Goal: Complete application form

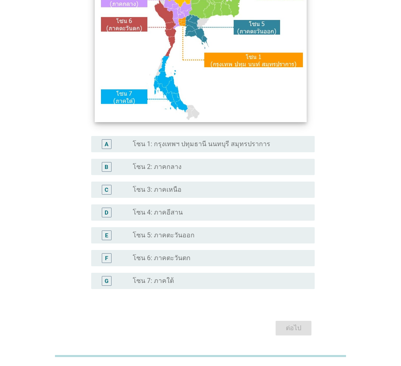
scroll to position [153, 0]
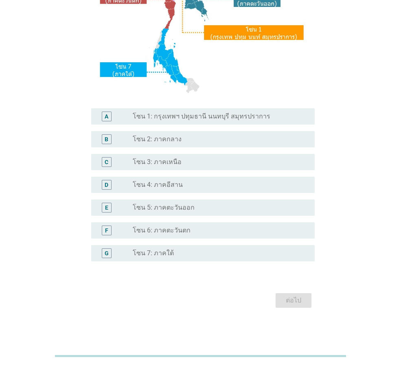
click at [213, 119] on label "โซน 1: กรุงเทพฯ ปทุมธานี นนทบุรี สมุทรปราการ" at bounding box center [202, 116] width 138 height 8
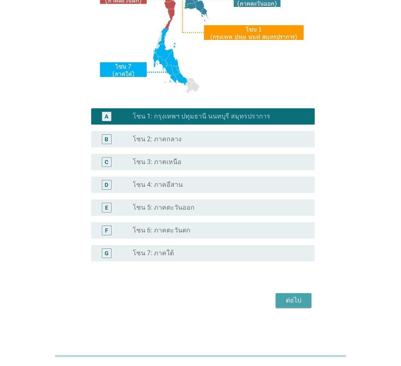
click at [301, 299] on div "ต่อไป" at bounding box center [293, 301] width 23 height 10
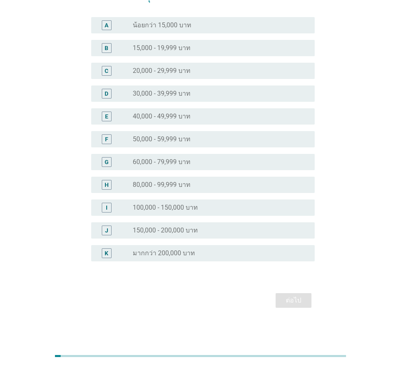
scroll to position [0, 0]
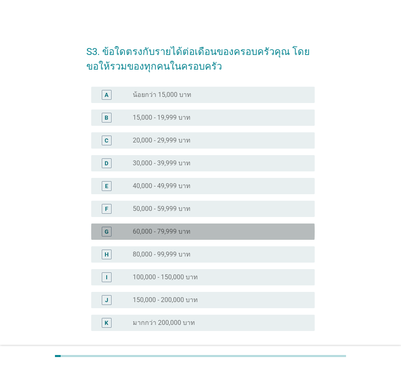
click at [174, 229] on label "60,000 - 79,999 บาท" at bounding box center [162, 232] width 58 height 8
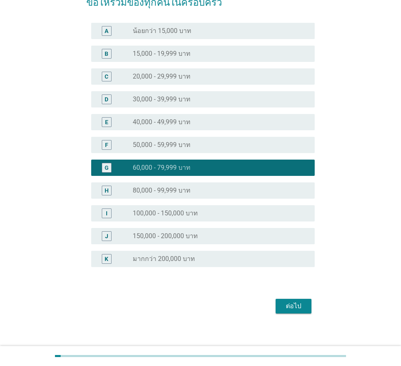
scroll to position [70, 0]
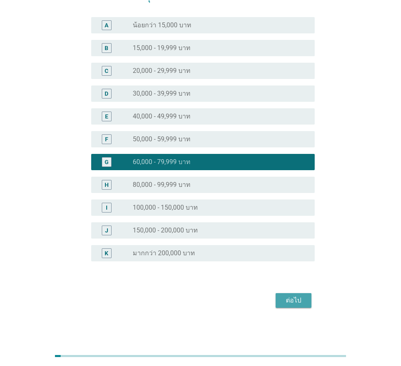
click at [296, 301] on div "ต่อไป" at bounding box center [293, 301] width 23 height 10
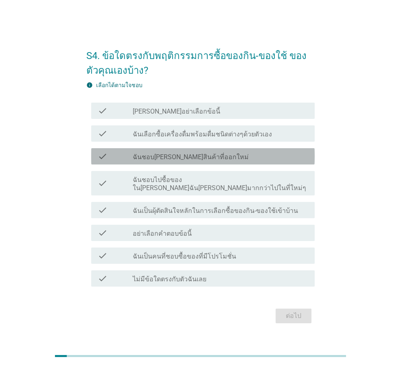
click at [178, 161] on label "ฉันชอบ[PERSON_NAME]สินค้าที่ออกใหม่" at bounding box center [191, 157] width 116 height 8
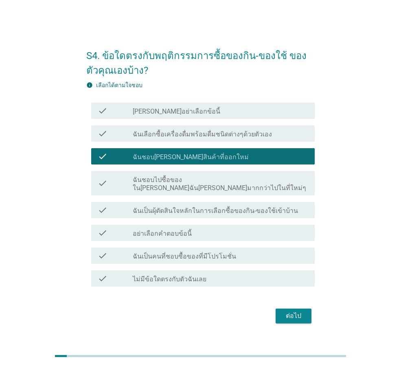
click at [166, 207] on label "ฉันเป็นผุ้ตัดสินใจหลักในการเลือกซื้อของกิน-ของใช้เข้าบ้าน" at bounding box center [215, 211] width 165 height 8
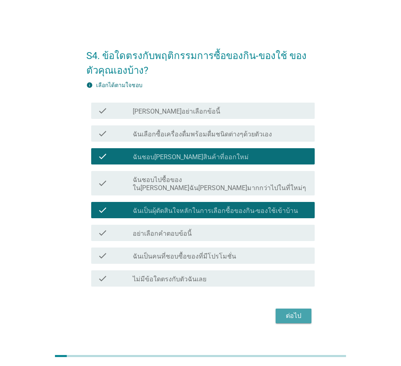
click at [288, 311] on div "ต่อไป" at bounding box center [293, 316] width 23 height 10
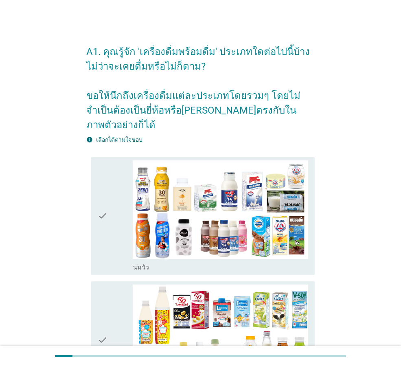
click at [110, 188] on div "check" at bounding box center [115, 215] width 35 height 111
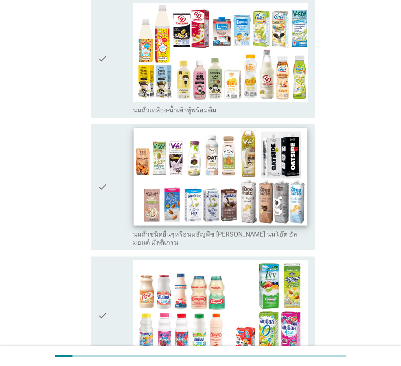
scroll to position [530, 0]
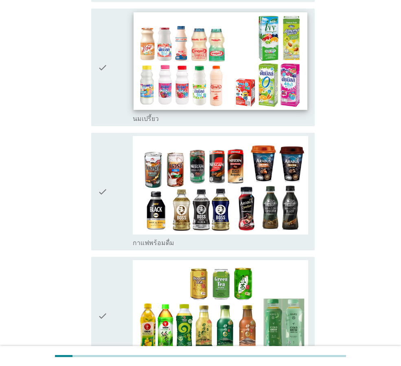
click at [196, 60] on img at bounding box center [221, 61] width 174 height 98
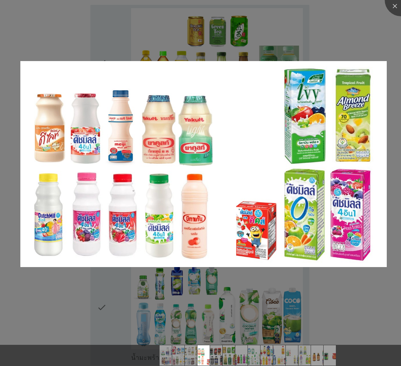
scroll to position [815, 0]
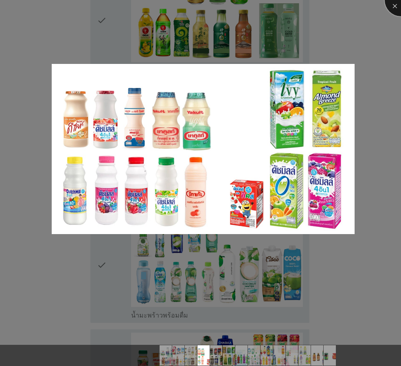
click at [393, 5] on div at bounding box center [401, 0] width 33 height 33
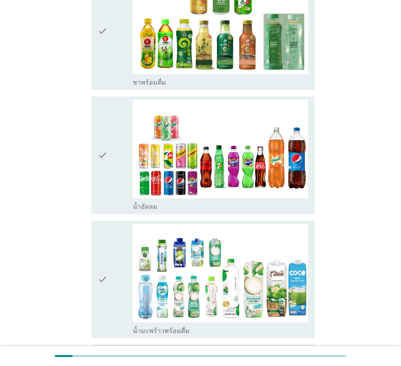
click at [113, 139] on div "check" at bounding box center [115, 155] width 35 height 111
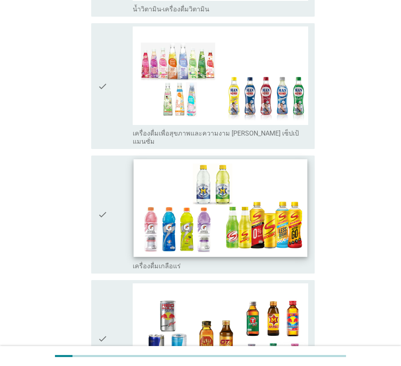
scroll to position [1628, 0]
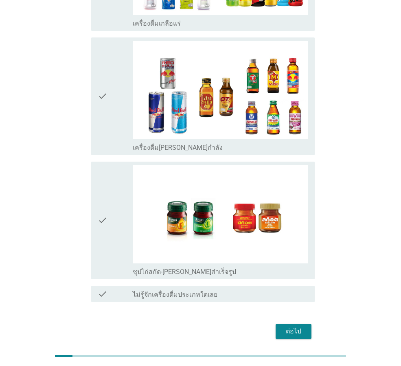
click at [302, 327] on div "ต่อไป" at bounding box center [293, 332] width 23 height 10
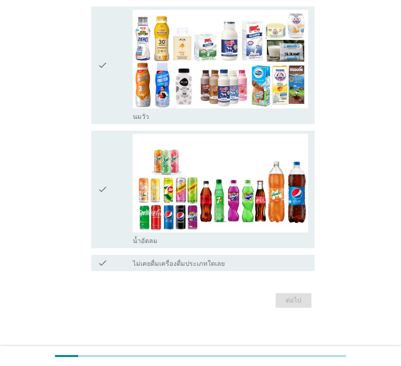
scroll to position [0, 0]
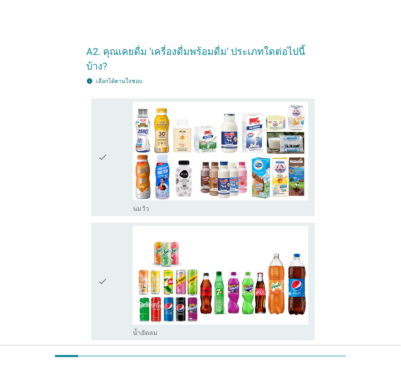
click at [111, 145] on div "check" at bounding box center [115, 157] width 35 height 111
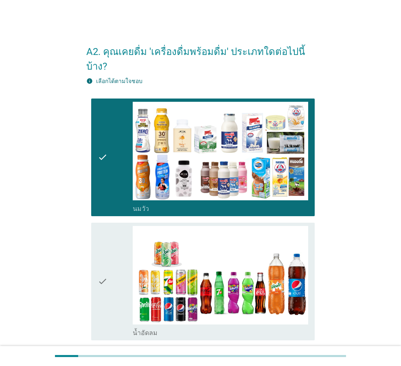
click at [98, 260] on icon "check" at bounding box center [103, 281] width 10 height 111
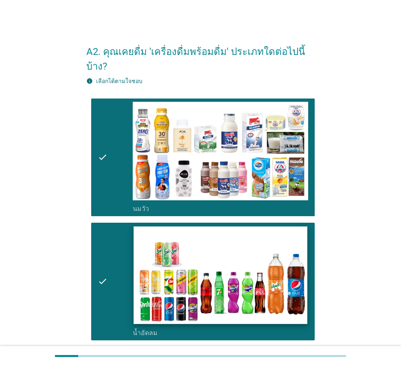
scroll to position [77, 0]
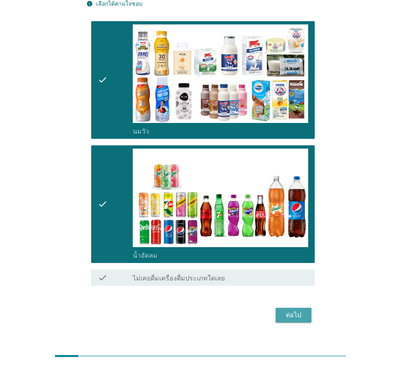
click at [299, 310] on div "ต่อไป" at bounding box center [293, 315] width 23 height 10
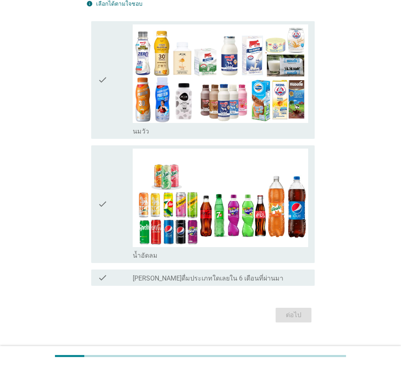
scroll to position [0, 0]
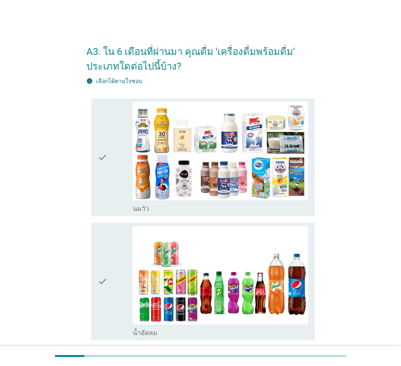
click at [44, 132] on div "A3. ใน 6 เดือนที่ผ่านมา คุณดื่ม 'เครื่องดื่มพร้อมดื่ม' ประเภทใดต่อไปนี้บ้าง? in…" at bounding box center [201, 219] width 362 height 379
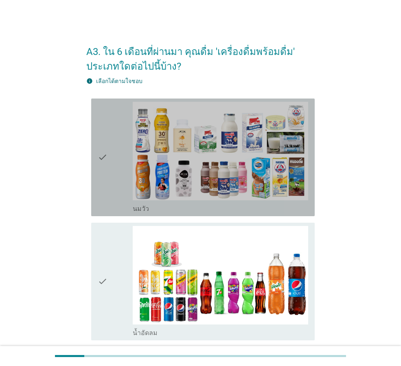
click at [119, 165] on div "check" at bounding box center [115, 157] width 35 height 111
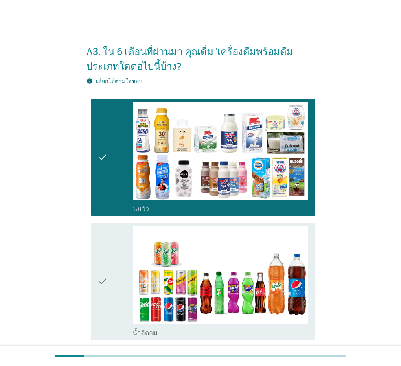
click at [126, 248] on div "check" at bounding box center [115, 281] width 35 height 111
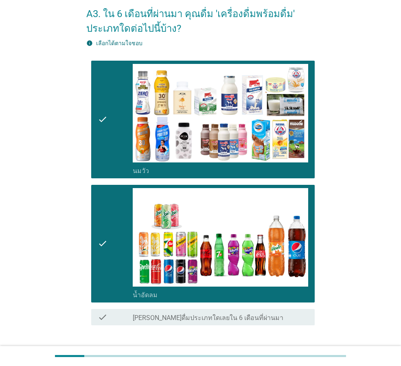
scroll to position [92, 0]
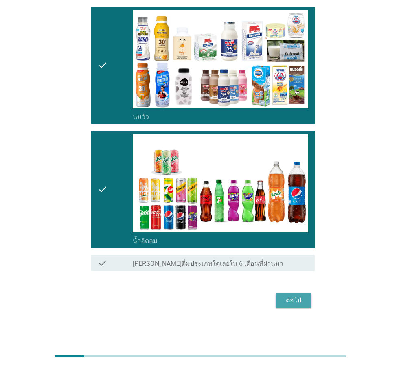
click at [287, 301] on div "ต่อไป" at bounding box center [293, 301] width 23 height 10
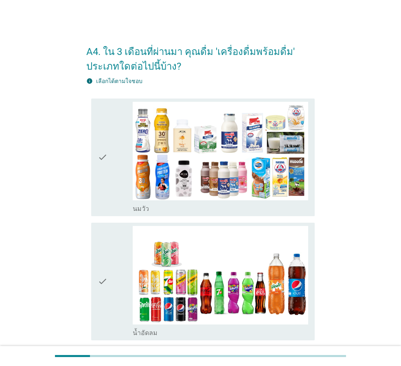
click at [114, 157] on div "check" at bounding box center [115, 157] width 35 height 111
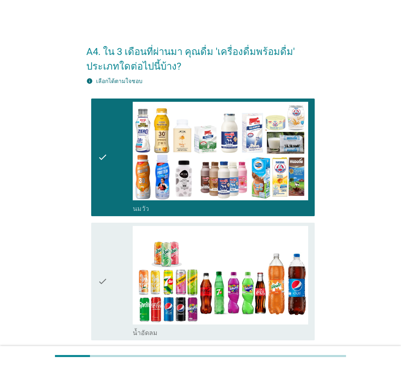
click at [127, 268] on div "check" at bounding box center [115, 281] width 35 height 111
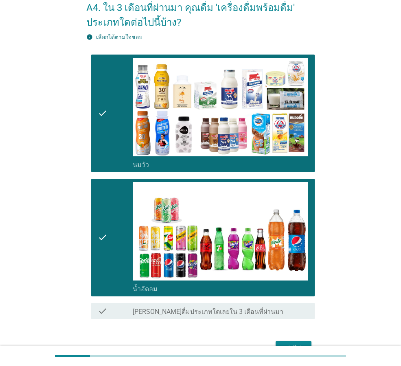
scroll to position [92, 0]
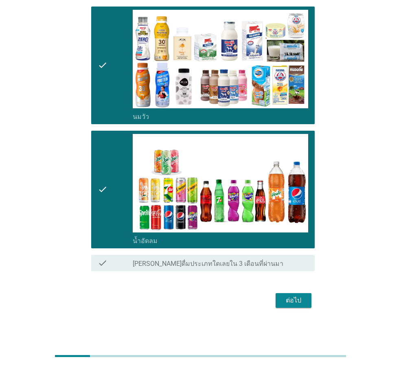
click at [297, 301] on div "ต่อไป" at bounding box center [293, 301] width 23 height 10
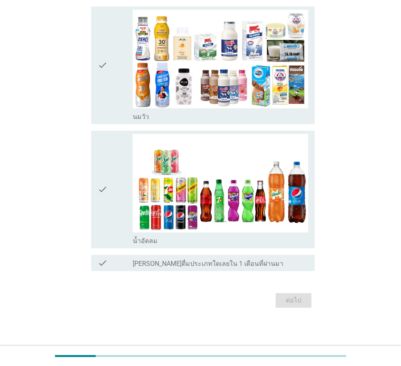
scroll to position [0, 0]
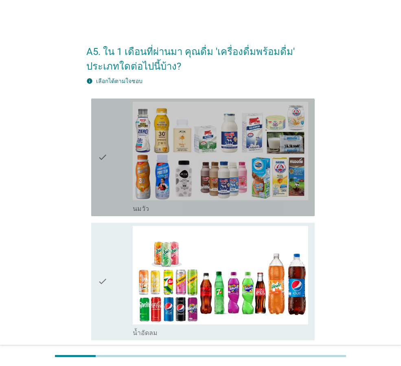
click at [110, 144] on div "check" at bounding box center [115, 157] width 35 height 111
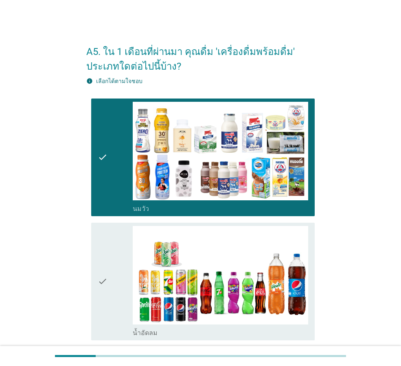
click at [120, 282] on div "check" at bounding box center [115, 281] width 35 height 111
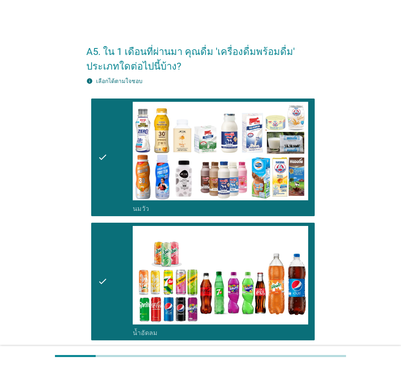
scroll to position [92, 0]
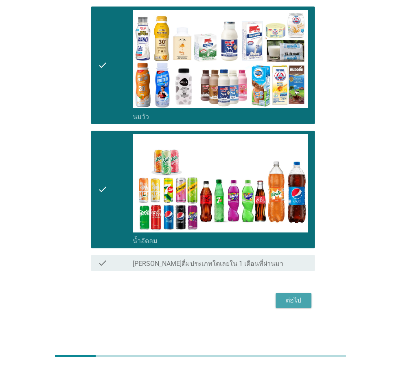
click at [295, 299] on div "ต่อไป" at bounding box center [293, 301] width 23 height 10
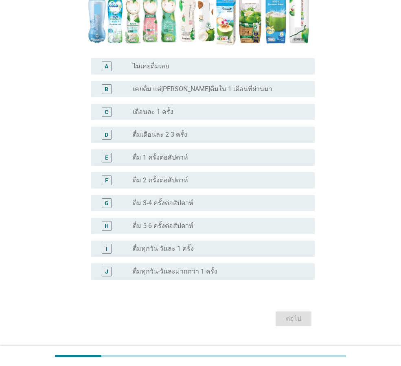
scroll to position [211, 0]
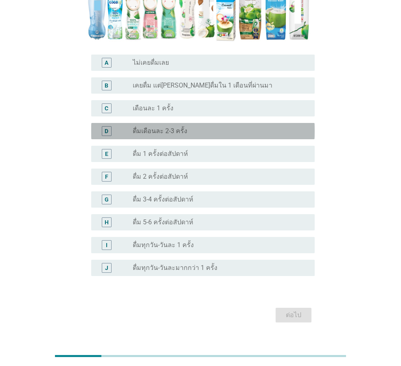
click at [157, 127] on label "ดื่มเดือนละ 2-3 ครั้ง" at bounding box center [160, 131] width 55 height 8
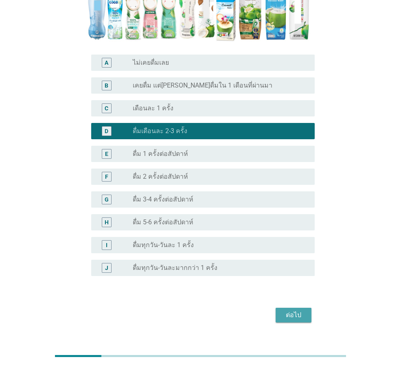
click at [299, 310] on div "ต่อไป" at bounding box center [293, 315] width 23 height 10
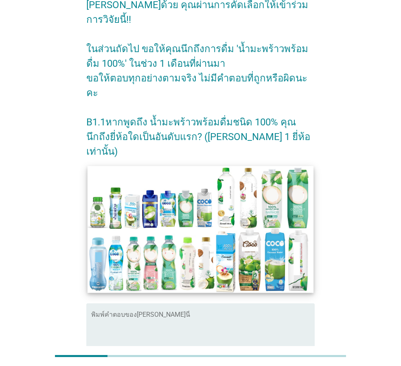
scroll to position [96, 0]
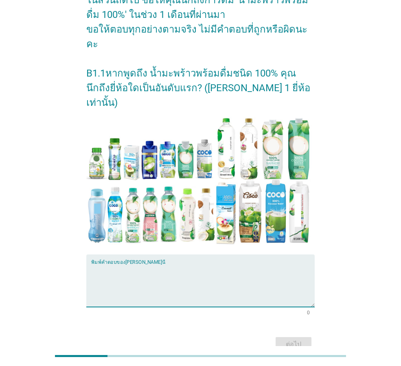
click at [166, 264] on textarea "พิมพ์คำตอบของคุณ ที่นี่" at bounding box center [203, 285] width 224 height 43
type textarea "ไม่แน่ใจ"
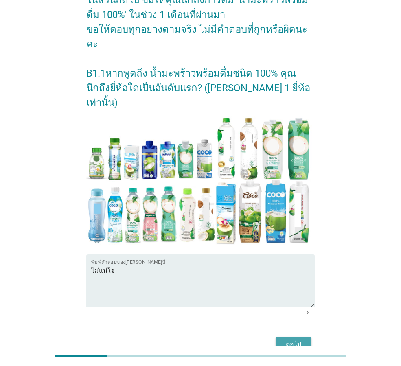
click at [292, 340] on div "ต่อไป" at bounding box center [293, 345] width 23 height 10
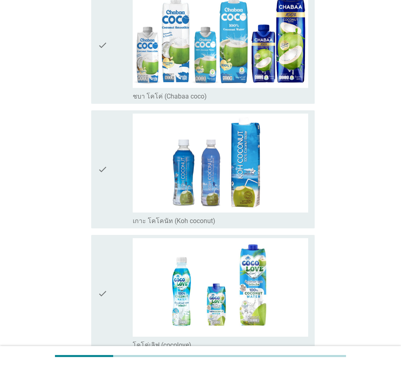
scroll to position [611, 0]
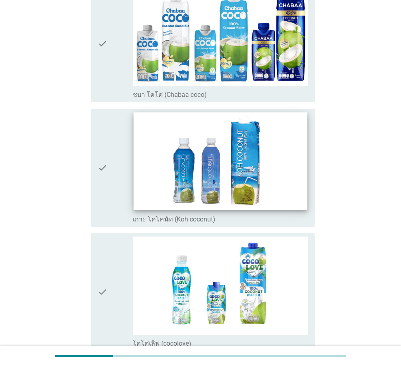
click at [232, 173] on img at bounding box center [221, 162] width 174 height 98
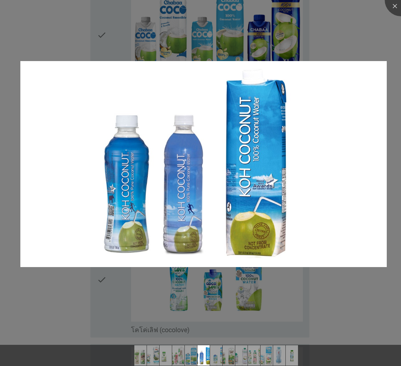
scroll to position [896, 0]
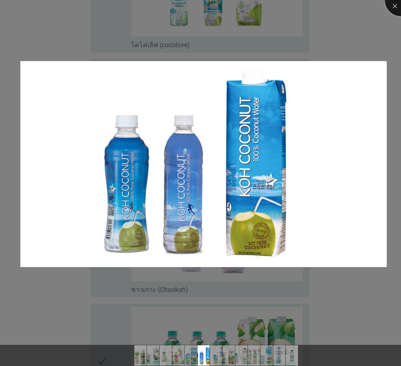
click at [396, 2] on div at bounding box center [401, 0] width 33 height 33
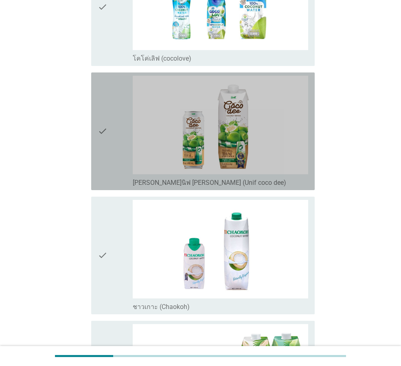
click at [101, 110] on icon "check" at bounding box center [103, 131] width 10 height 111
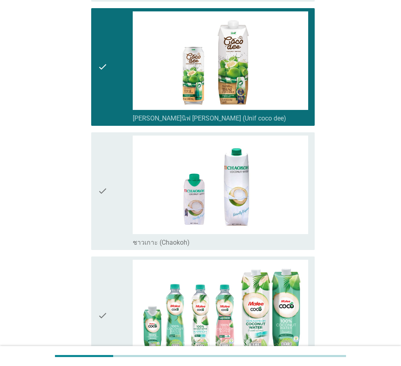
scroll to position [930, 0]
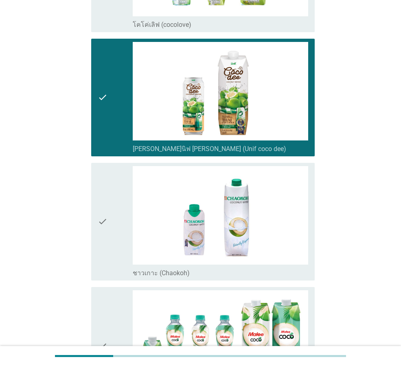
click at [124, 88] on div "check" at bounding box center [115, 97] width 35 height 111
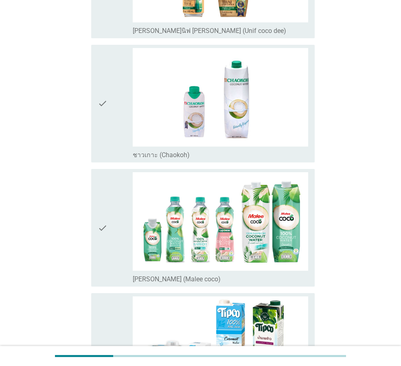
scroll to position [1174, 0]
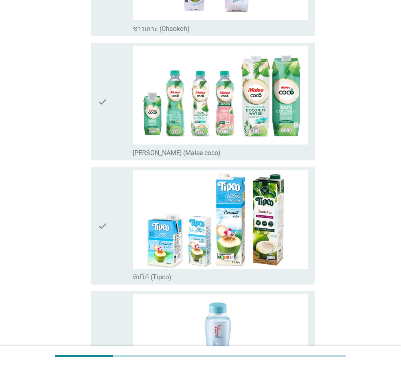
click at [115, 208] on div "check" at bounding box center [115, 225] width 35 height 111
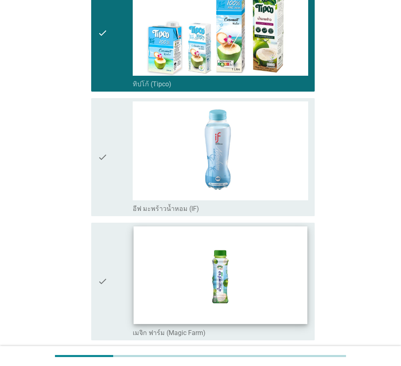
scroll to position [1459, 0]
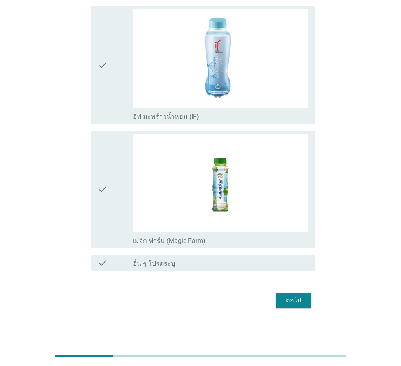
click at [293, 298] on div "ต่อไป" at bounding box center [293, 301] width 23 height 10
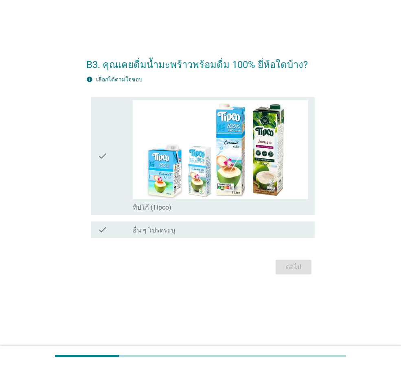
scroll to position [0, 0]
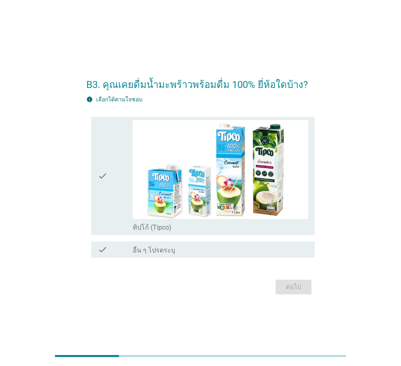
click at [117, 185] on div "check" at bounding box center [115, 175] width 35 height 111
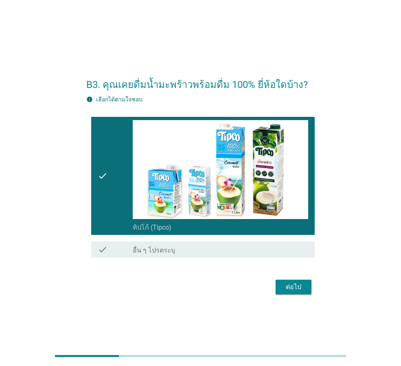
click at [294, 289] on div "ต่อไป" at bounding box center [293, 287] width 23 height 10
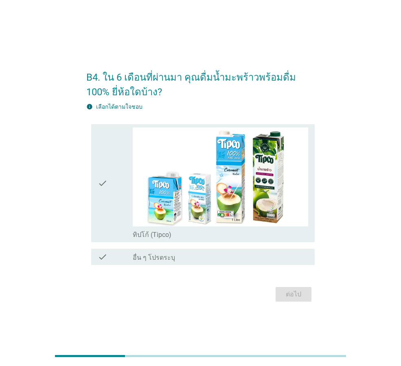
click at [108, 194] on div "check" at bounding box center [115, 182] width 35 height 111
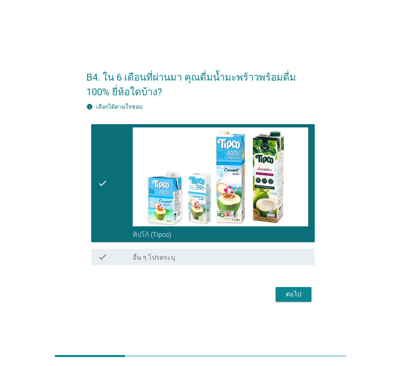
click at [294, 298] on div "ต่อไป" at bounding box center [293, 295] width 23 height 10
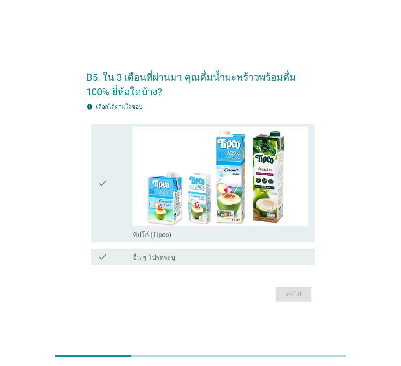
click at [102, 205] on icon "check" at bounding box center [103, 182] width 10 height 111
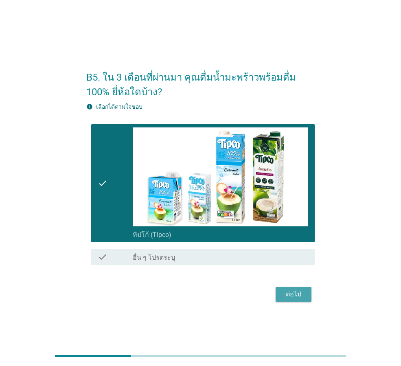
click at [293, 290] on div "ต่อไป" at bounding box center [293, 295] width 23 height 10
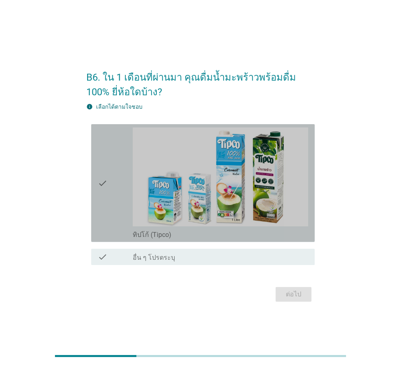
click at [112, 198] on div "check" at bounding box center [115, 182] width 35 height 111
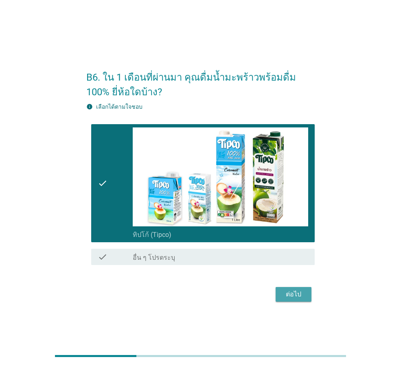
click at [294, 299] on div "ต่อไป" at bounding box center [293, 295] width 23 height 10
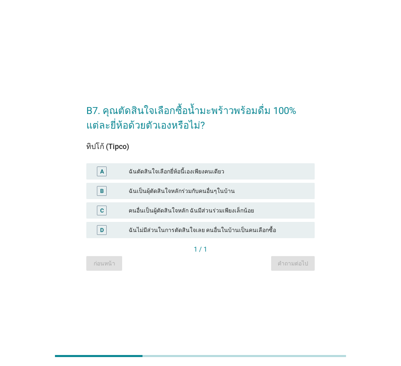
click at [195, 194] on div "ฉันเป็นผุ้ตัดสินใจหลักร่วมกับคนอื่นๆในบ้าน" at bounding box center [219, 191] width 180 height 10
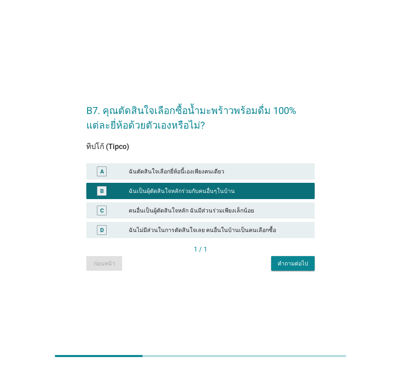
click at [297, 266] on div "คำถามต่อไป" at bounding box center [293, 263] width 31 height 9
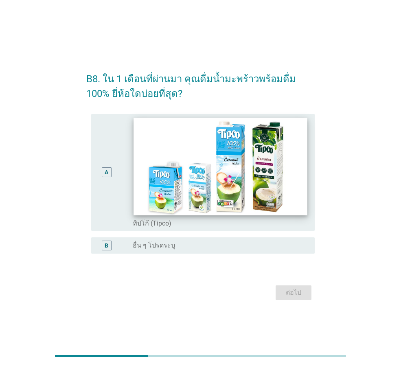
click at [143, 204] on img at bounding box center [221, 167] width 174 height 98
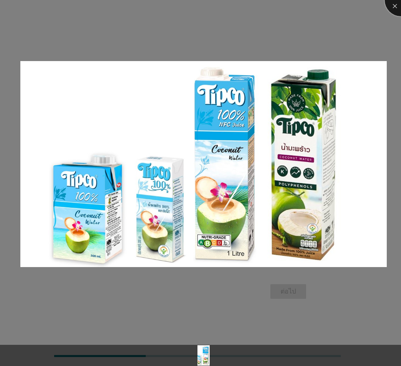
click at [390, 2] on div at bounding box center [401, 0] width 33 height 33
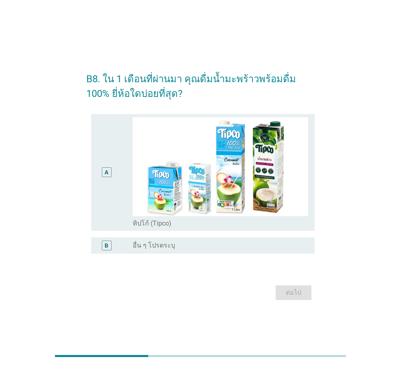
click at [108, 169] on div "A" at bounding box center [107, 172] width 4 height 9
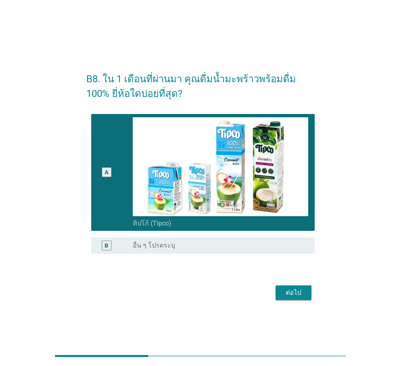
click at [293, 293] on div "ต่อไป" at bounding box center [293, 293] width 23 height 10
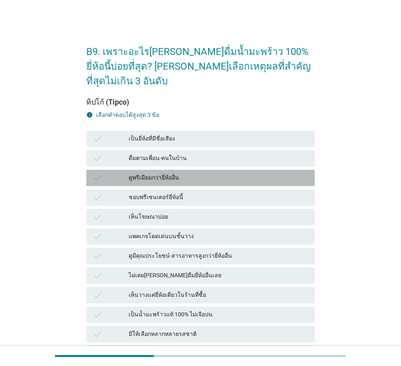
click at [140, 173] on div "ดูพรีเมียมกว่ายี่ห้ออื่น" at bounding box center [219, 178] width 180 height 10
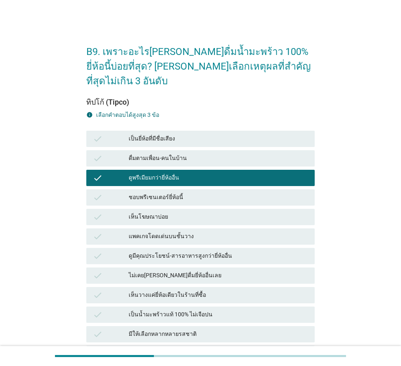
click at [178, 310] on div "เป็นน้ำมะพร้าวแท้ 100% ไม่เจือปน" at bounding box center [219, 315] width 180 height 10
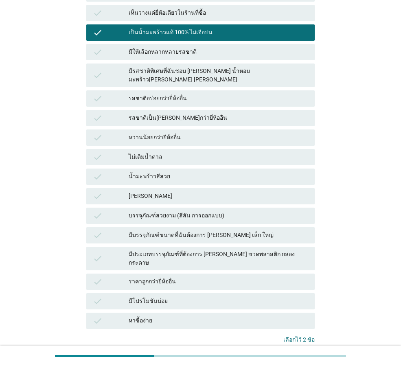
scroll to position [316, 0]
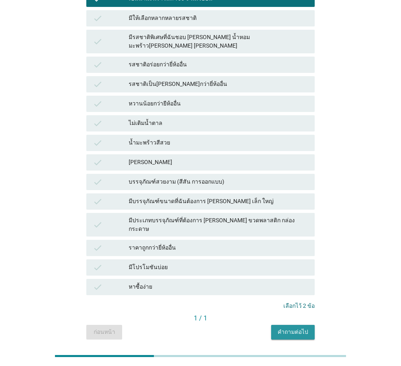
click at [299, 325] on button "คำถามต่อไป" at bounding box center [293, 332] width 44 height 15
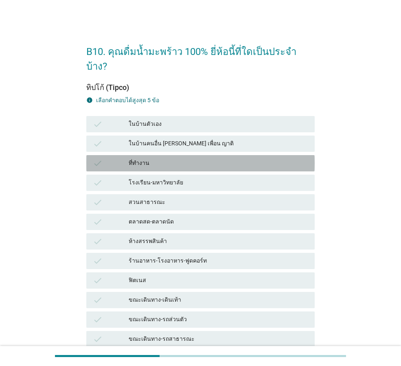
click at [155, 158] on div "ที่ทำงาน" at bounding box center [219, 163] width 180 height 10
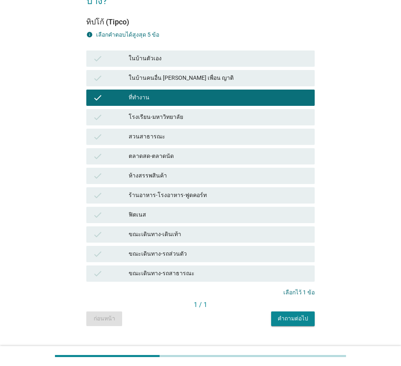
scroll to position [67, 0]
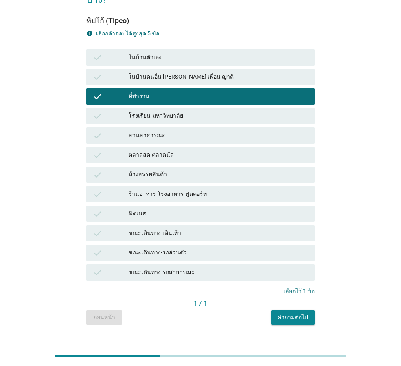
click at [283, 313] on div "คำถามต่อไป" at bounding box center [293, 317] width 31 height 9
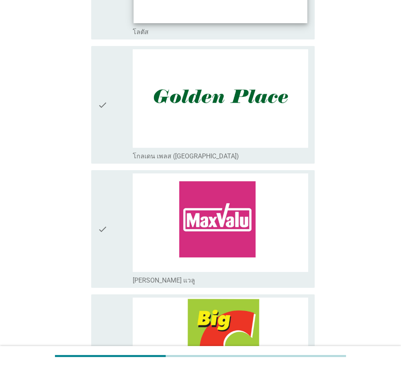
scroll to position [326, 0]
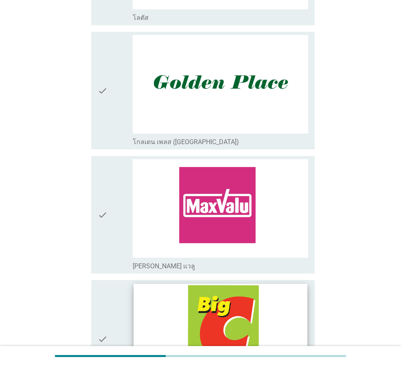
click at [222, 299] on img at bounding box center [221, 333] width 174 height 98
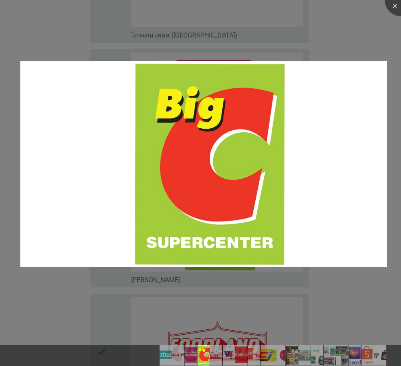
scroll to position [611, 0]
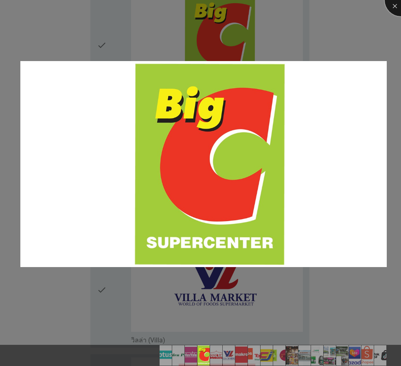
drag, startPoint x: 395, startPoint y: 12, endPoint x: 345, endPoint y: 77, distance: 82.0
click at [395, 11] on div at bounding box center [401, 0] width 33 height 33
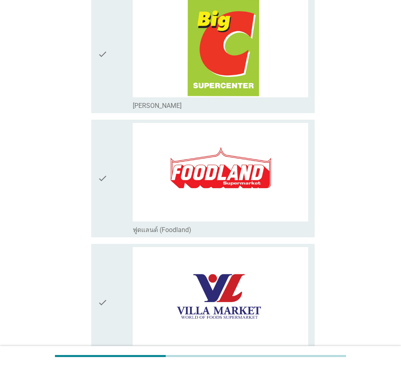
click at [109, 73] on div "check" at bounding box center [115, 53] width 35 height 111
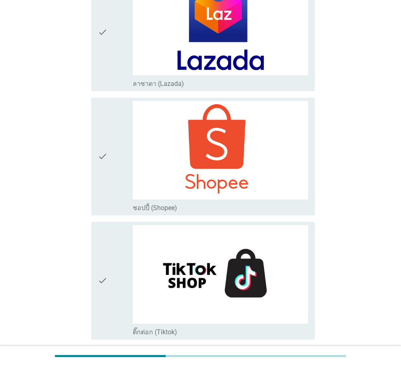
scroll to position [2252, 0]
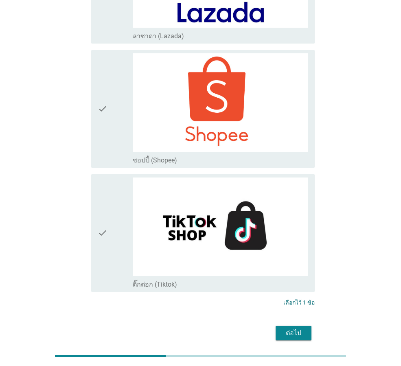
click at [303, 328] on div "ต่อไป" at bounding box center [293, 333] width 23 height 10
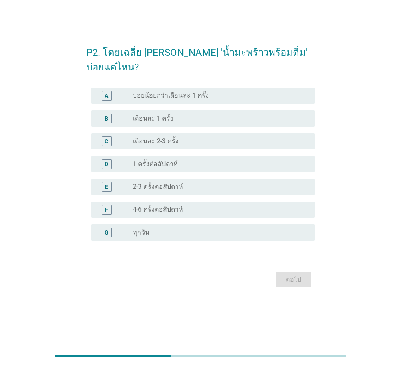
scroll to position [0, 0]
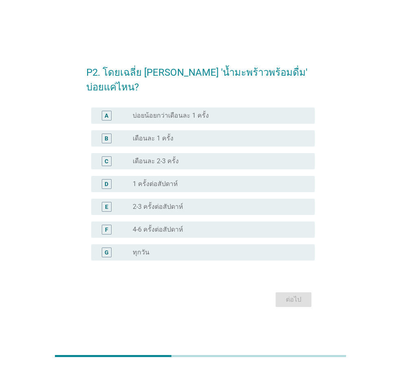
click at [144, 157] on label "เดือนละ 2-3 ครั้ง" at bounding box center [156, 161] width 46 height 8
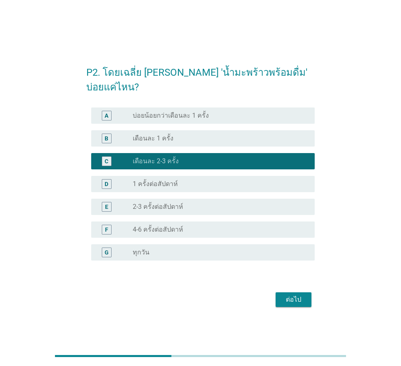
click at [297, 295] on div "ต่อไป" at bounding box center [293, 300] width 23 height 10
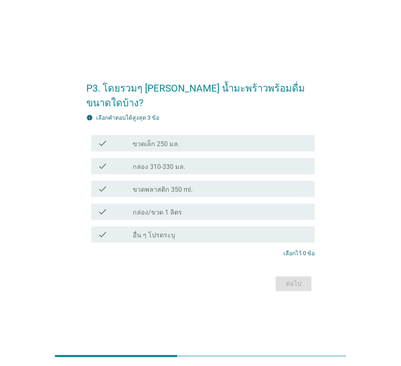
click at [163, 163] on label "กล่อง 310-330 มล." at bounding box center [159, 167] width 53 height 8
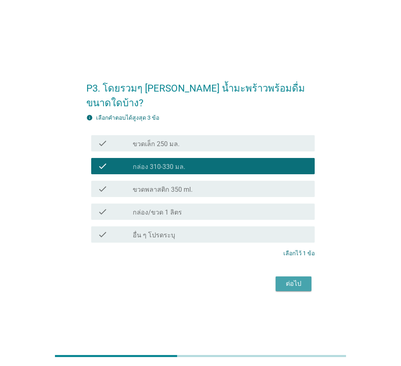
click at [298, 279] on div "ต่อไป" at bounding box center [293, 284] width 23 height 10
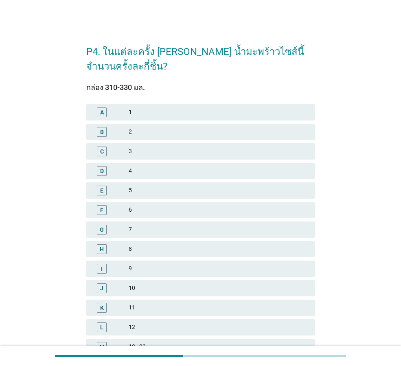
click at [126, 136] on div "B" at bounding box center [111, 132] width 36 height 10
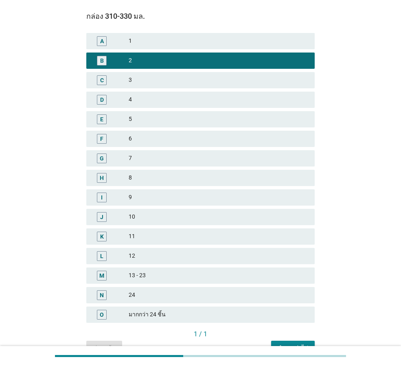
scroll to position [116, 0]
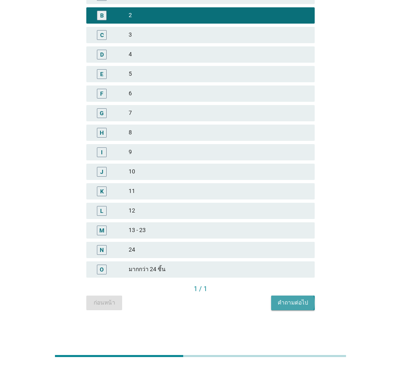
click at [309, 299] on button "คำถามต่อไป" at bounding box center [293, 303] width 44 height 15
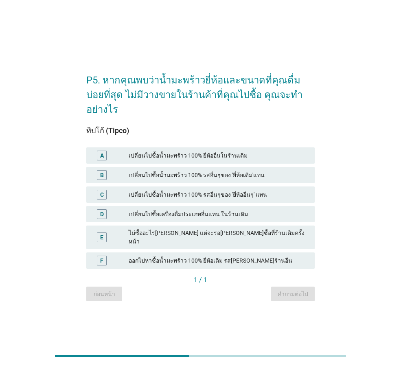
click at [179, 170] on div "เปลี่ยนไปซื้อน้ำมะพร้าว 100% รสอื่นๆของ 'ยี่ห้อเดิม'แทน" at bounding box center [219, 175] width 180 height 10
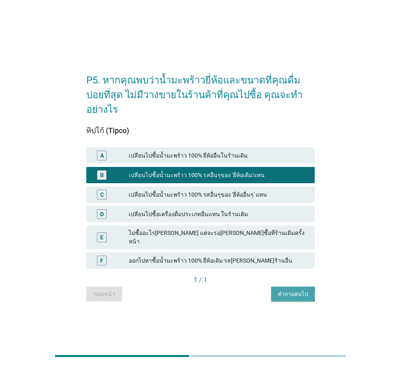
click at [304, 290] on div "คำถามต่อไป" at bounding box center [293, 294] width 31 height 9
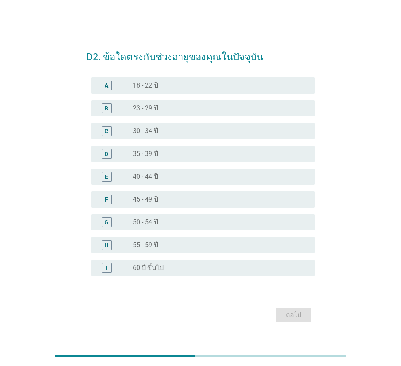
click at [150, 200] on label "45 - 49 ปี" at bounding box center [145, 200] width 25 height 8
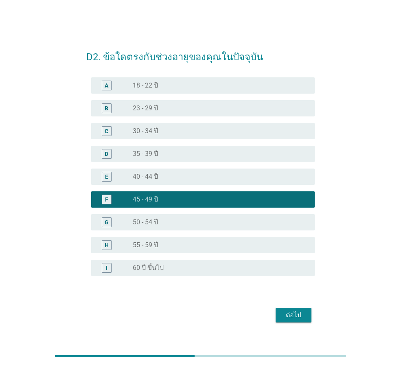
click at [287, 314] on div "ต่อไป" at bounding box center [293, 315] width 23 height 10
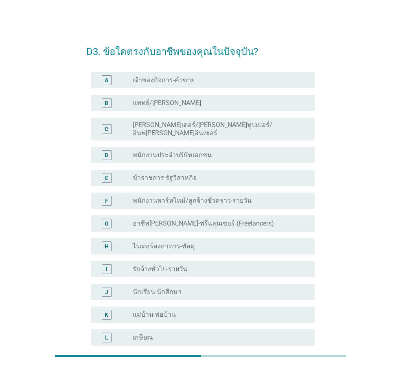
click at [158, 174] on label "ข้าราชการ-รัฐวิสาหกิจ" at bounding box center [165, 178] width 64 height 8
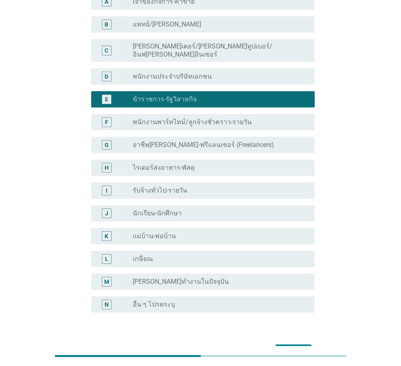
scroll to position [123, 0]
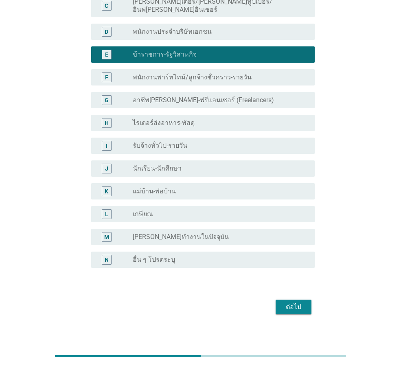
click at [292, 302] on div "ต่อไป" at bounding box center [293, 307] width 23 height 10
